Goal: Transaction & Acquisition: Purchase product/service

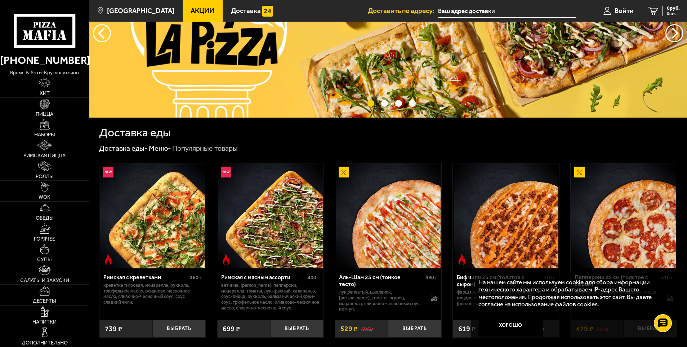
scroll to position [72, 0]
click at [57, 191] on link "WOK" at bounding box center [44, 191] width 89 height 21
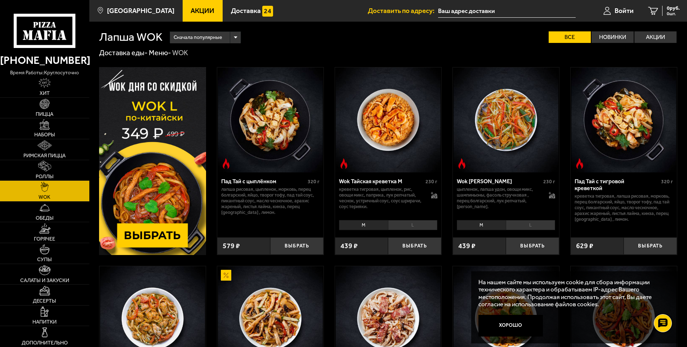
scroll to position [108, 0]
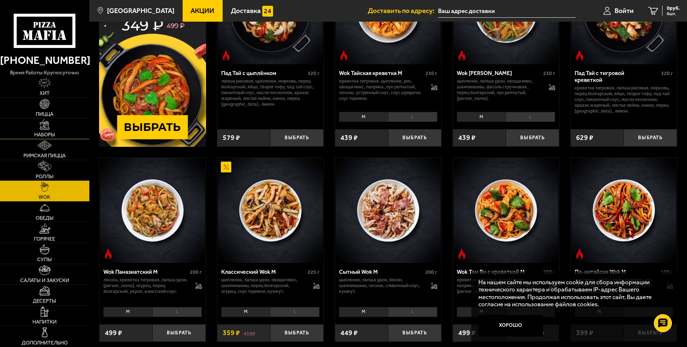
click at [53, 133] on span "Наборы" at bounding box center [44, 134] width 21 height 5
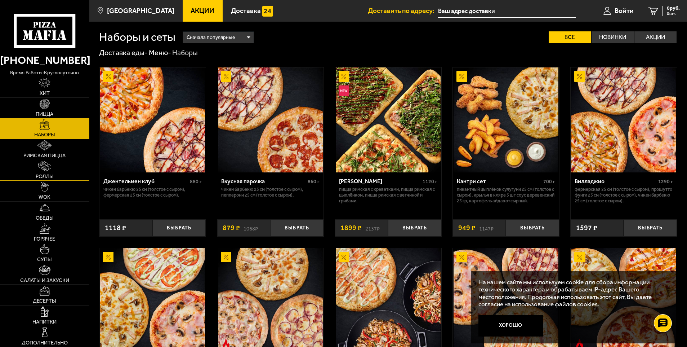
click at [63, 171] on link "Роллы" at bounding box center [44, 170] width 89 height 21
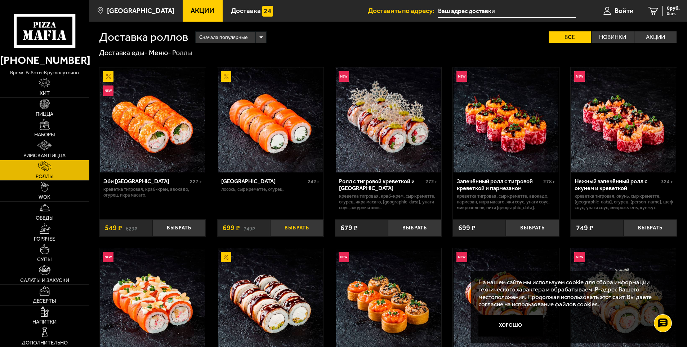
click at [288, 232] on button "Выбрать" at bounding box center [296, 228] width 53 height 18
click at [48, 253] on img at bounding box center [45, 249] width 10 height 10
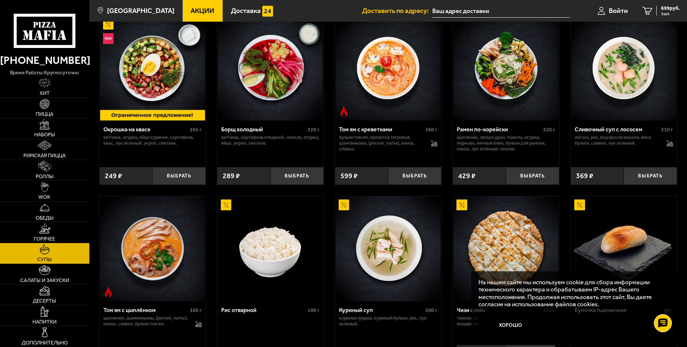
scroll to position [136, 0]
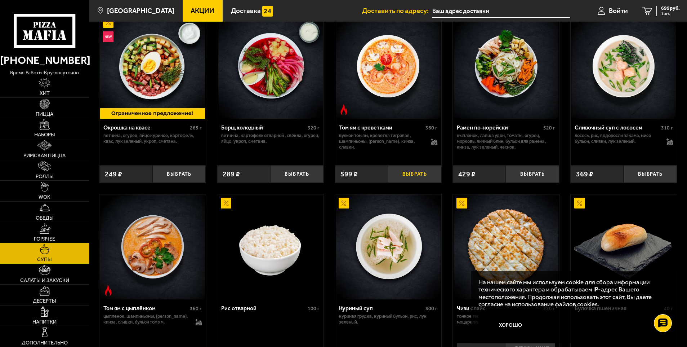
click at [405, 171] on button "Выбрать" at bounding box center [414, 174] width 53 height 18
click at [664, 7] on span "1178 руб." at bounding box center [669, 8] width 22 height 5
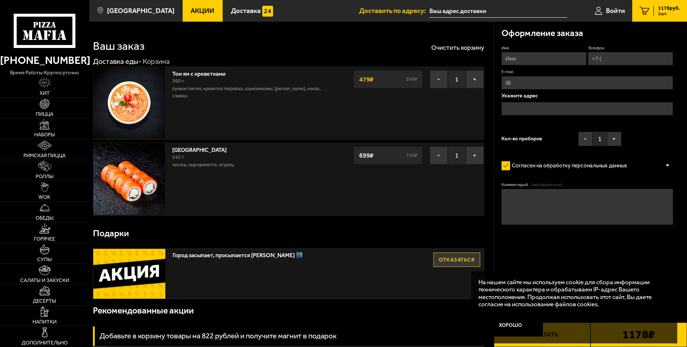
click at [531, 57] on input "Имя" at bounding box center [544, 58] width 85 height 13
type input "роман"
type input "[EMAIL_ADDRESS][DOMAIN_NAME]"
click at [629, 54] on input "Телефон" at bounding box center [630, 58] width 85 height 13
type input "[PHONE_NUMBER]"
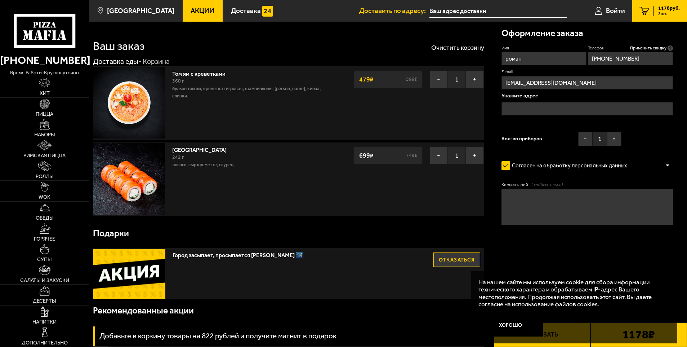
click at [553, 106] on input "text" at bounding box center [588, 108] width 172 height 13
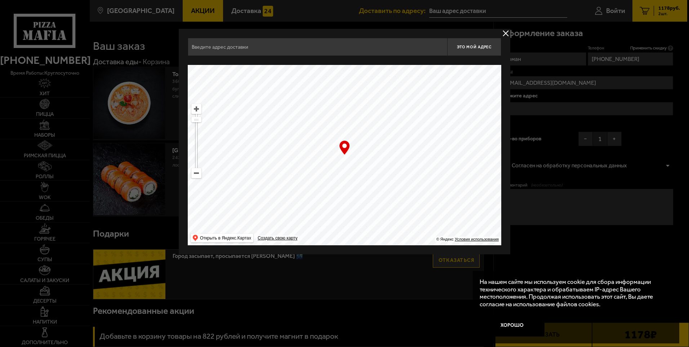
click at [336, 54] on input "text" at bounding box center [317, 47] width 259 height 18
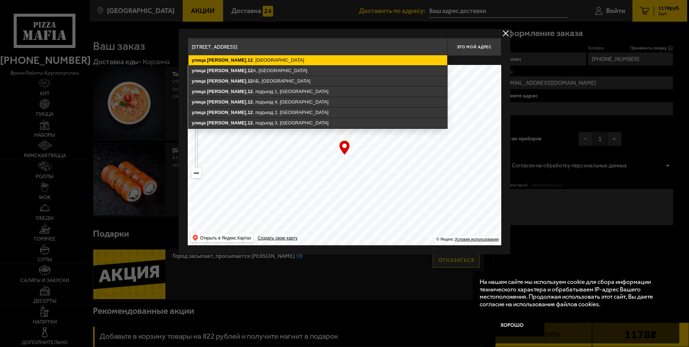
click at [328, 62] on ymaps "[STREET_ADDRESS]" at bounding box center [317, 60] width 259 height 10
type input "[STREET_ADDRESS]"
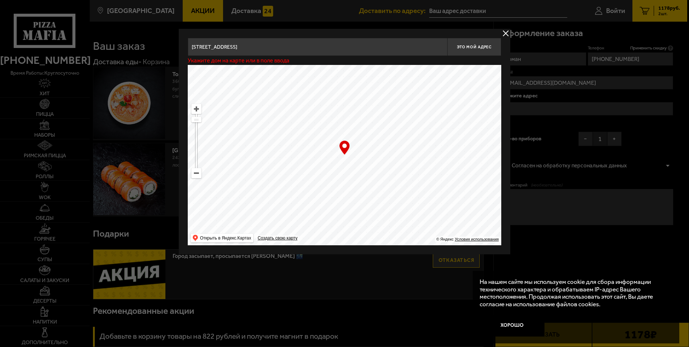
type input "[STREET_ADDRESS]"
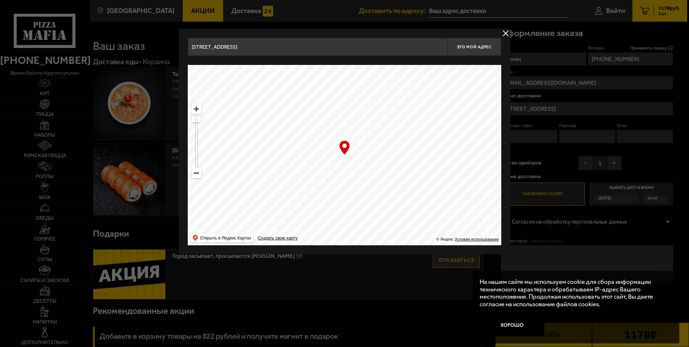
click at [545, 152] on div at bounding box center [344, 173] width 689 height 347
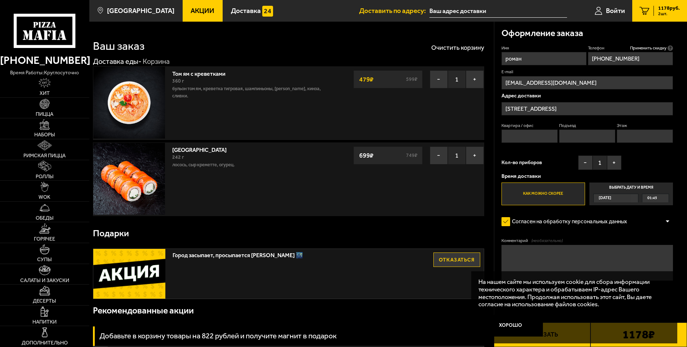
click at [534, 141] on input "Квартира / офис" at bounding box center [530, 135] width 57 height 13
type input "56"
drag, startPoint x: 578, startPoint y: 133, endPoint x: 578, endPoint y: 136, distance: 3.6
click at [578, 133] on input "Подъезд" at bounding box center [587, 135] width 57 height 13
type input "3"
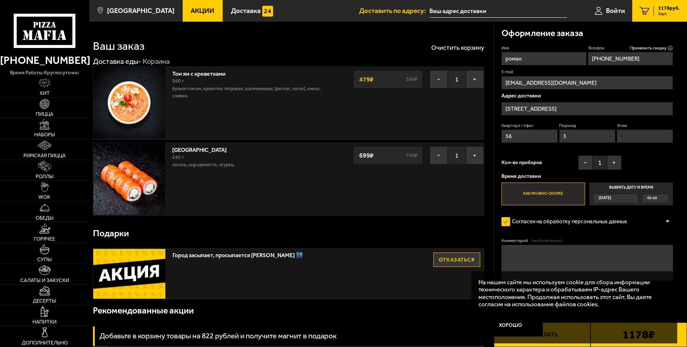
type input "1"
click at [666, 148] on div "Имя роман Телефон Применить скидку Вы будете зарегистрированы автоматически. [P…" at bounding box center [588, 125] width 172 height 160
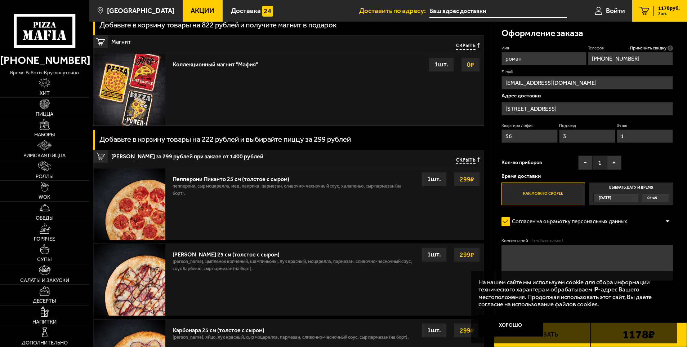
scroll to position [252, 0]
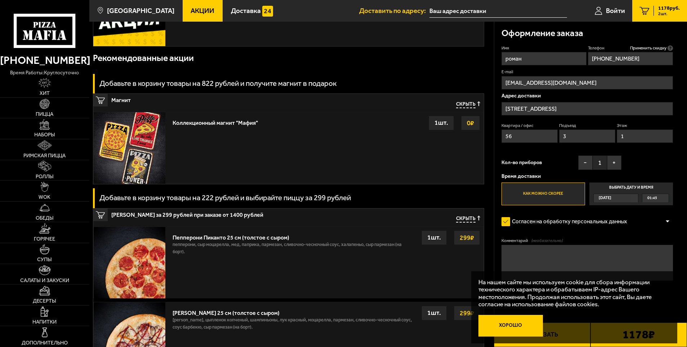
click at [520, 330] on button "Хорошо" at bounding box center [511, 326] width 65 height 22
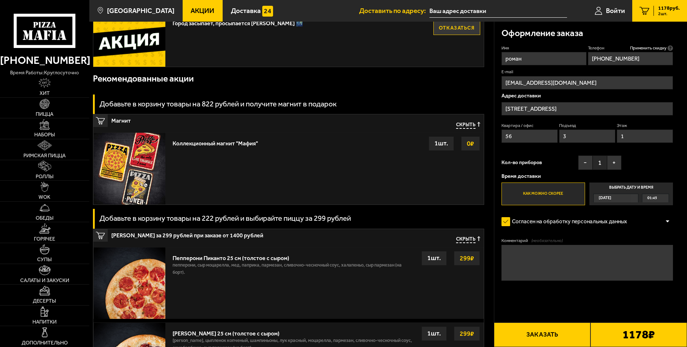
scroll to position [324, 0]
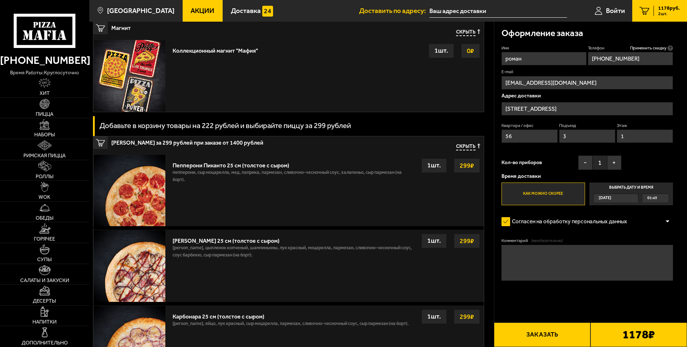
click at [541, 331] on button "Заказать" at bounding box center [542, 334] width 97 height 25
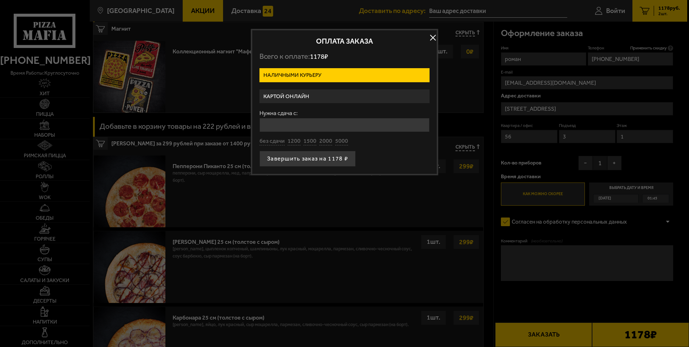
click at [428, 33] on button "button" at bounding box center [432, 37] width 11 height 11
